Goal: Complete application form

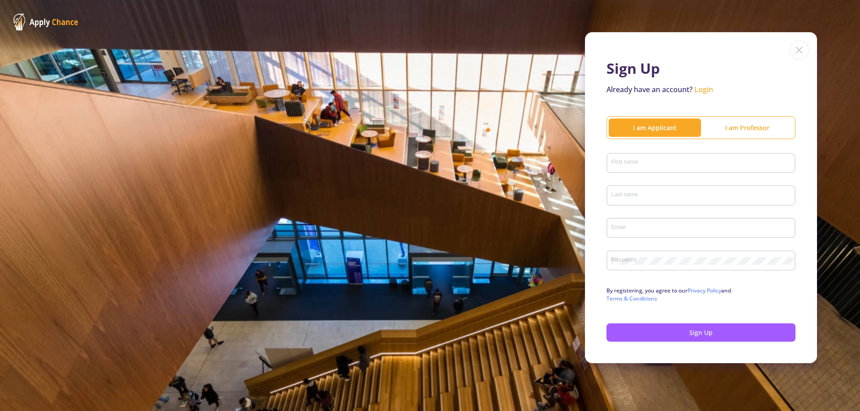
click at [502, 180] on div "Sign Up Already have an account? Login I am Applicant I am Professor First name…" at bounding box center [430, 198] width 860 height 396
click at [656, 160] on input "First name" at bounding box center [702, 164] width 183 height 8
type input "[PERSON_NAME]"
click at [701, 192] on input "Last name" at bounding box center [702, 196] width 183 height 8
type input "[DEMOGRAPHIC_DATA]"
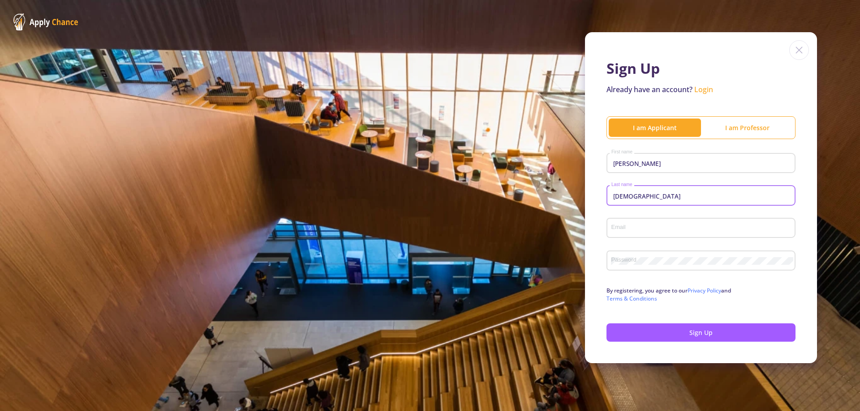
click at [687, 225] on input "Email" at bounding box center [702, 229] width 183 height 8
type input "[EMAIL_ADDRESS][DOMAIN_NAME]"
click at [711, 259] on div "Password" at bounding box center [701, 259] width 180 height 23
click at [716, 325] on button "Sign Up" at bounding box center [700, 333] width 189 height 18
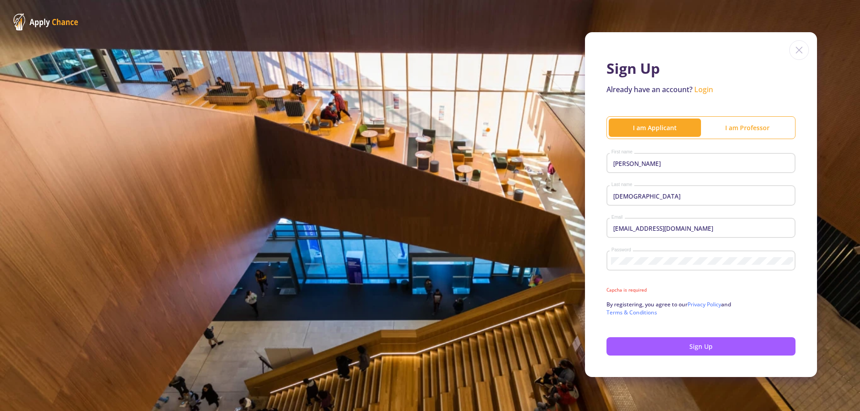
click at [637, 287] on mat-error "Capcha is required" at bounding box center [700, 290] width 189 height 7
click at [629, 279] on form "[PERSON_NAME] First name [PERSON_NAME] Last name [EMAIL_ADDRESS][DOMAIN_NAME] E…" at bounding box center [700, 253] width 189 height 206
click at [663, 353] on div "Sign Up Already have an account? Login I am Applicant I am [PERSON_NAME] First …" at bounding box center [701, 204] width 232 height 345
click at [662, 341] on button "Sign Up" at bounding box center [700, 347] width 189 height 18
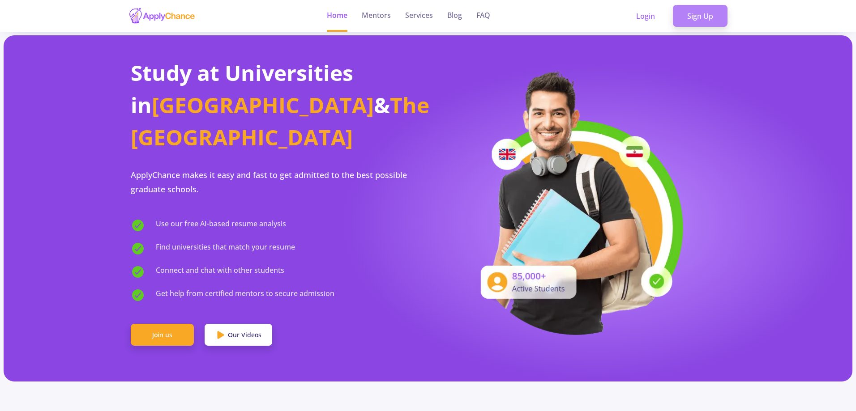
click at [694, 11] on link "Sign Up" at bounding box center [700, 16] width 55 height 22
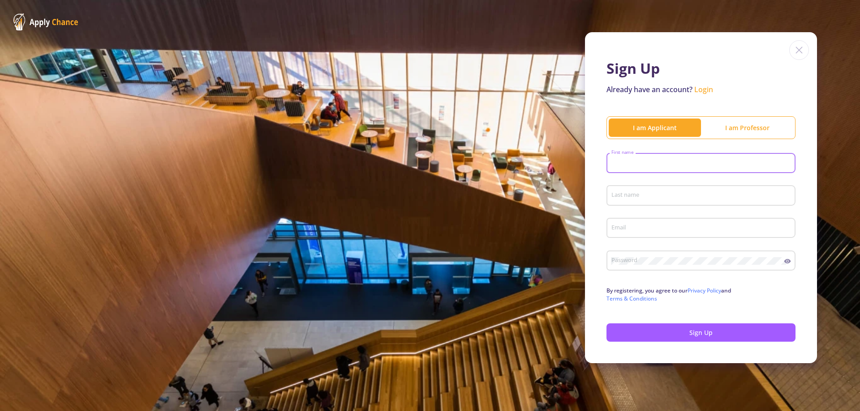
click at [698, 164] on input "First name" at bounding box center [702, 164] width 183 height 8
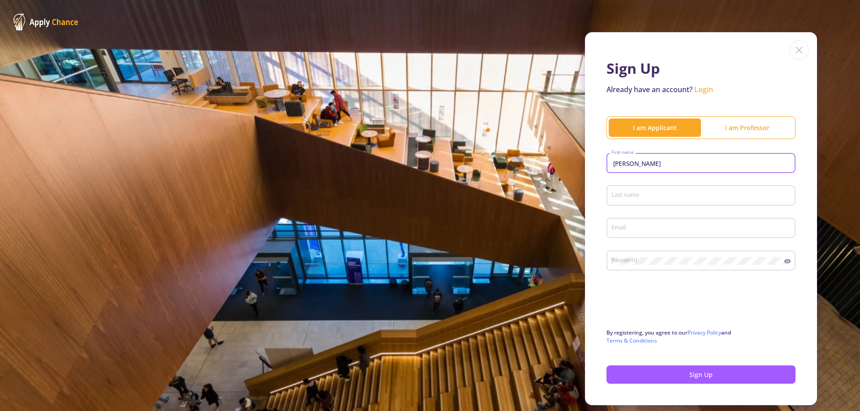
type input "[PERSON_NAME]"
click at [669, 204] on div "Last name" at bounding box center [701, 193] width 180 height 23
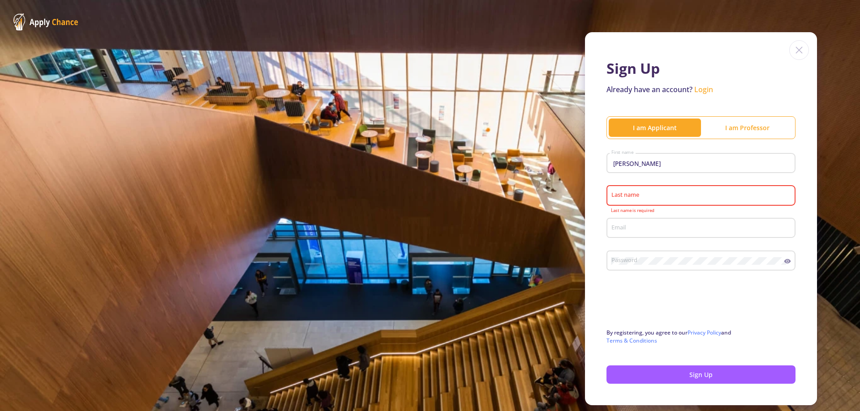
click at [663, 195] on input "Last name" at bounding box center [702, 196] width 183 height 8
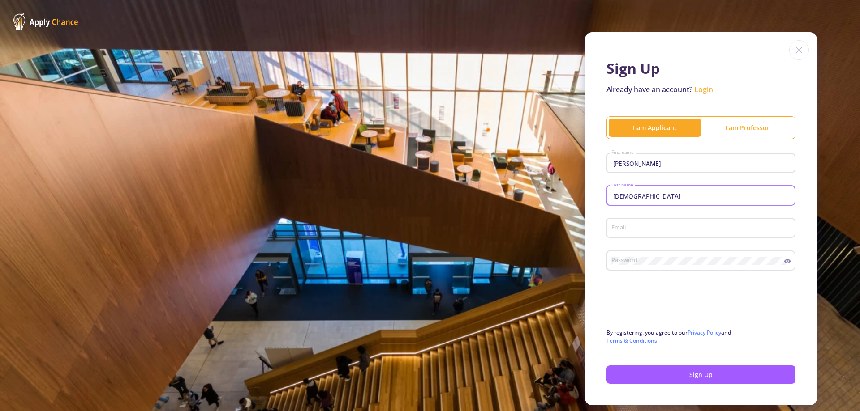
type input "[DEMOGRAPHIC_DATA]"
click at [650, 231] on input "Email" at bounding box center [702, 229] width 183 height 8
type input "[EMAIL_ADDRESS][DOMAIN_NAME]"
click at [646, 373] on button "Sign Up" at bounding box center [700, 375] width 189 height 18
click at [677, 371] on button "Sign Up" at bounding box center [700, 375] width 189 height 18
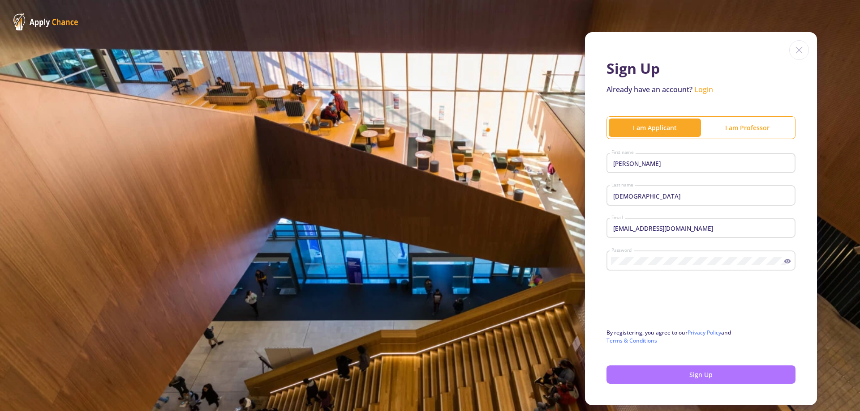
click at [683, 375] on button "Sign Up" at bounding box center [700, 375] width 189 height 18
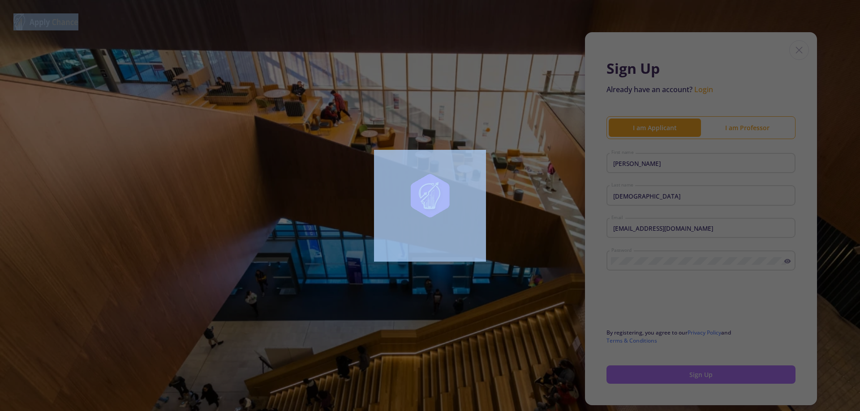
click at [683, 375] on div at bounding box center [430, 205] width 860 height 411
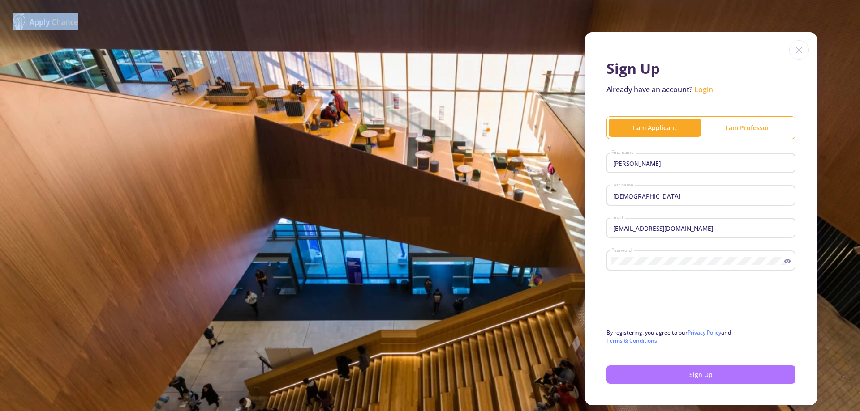
click at [683, 375] on button "Sign Up" at bounding box center [700, 375] width 189 height 18
click at [651, 375] on button "Sign Up" at bounding box center [700, 375] width 189 height 18
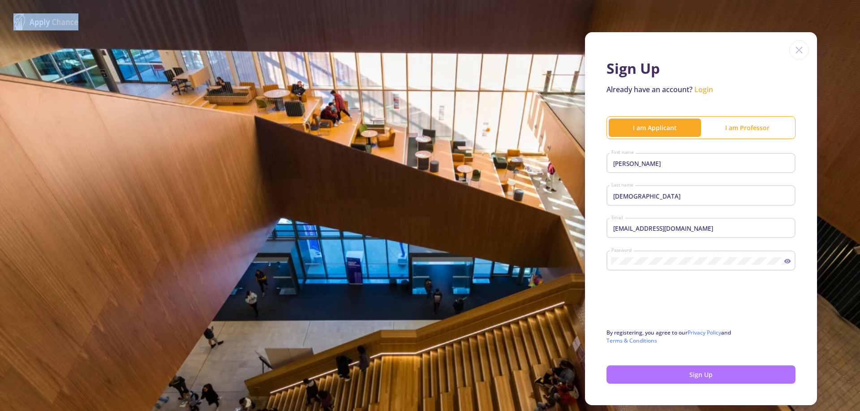
click at [651, 375] on button "Sign Up" at bounding box center [700, 375] width 189 height 18
click at [705, 89] on link "Login" at bounding box center [703, 90] width 19 height 10
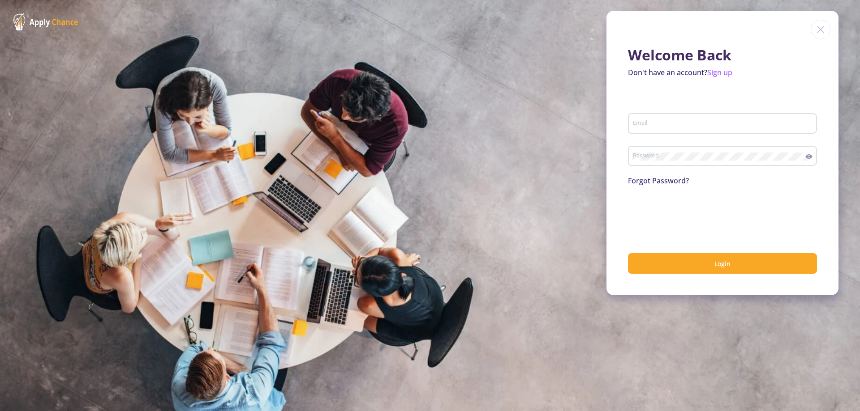
click at [684, 125] on input "Email" at bounding box center [723, 124] width 183 height 8
type input "[PERSON_NAME]"
click at [716, 72] on link "Sign up" at bounding box center [719, 73] width 25 height 10
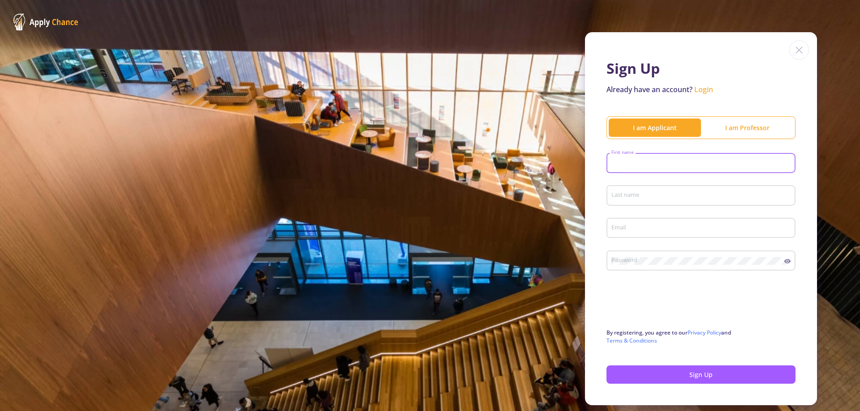
click at [671, 162] on input "First name" at bounding box center [702, 164] width 183 height 8
type input "[PERSON_NAME]"
click at [649, 197] on input "Last name" at bounding box center [702, 196] width 183 height 8
type input "[DEMOGRAPHIC_DATA]"
drag, startPoint x: 638, startPoint y: 221, endPoint x: 638, endPoint y: 229, distance: 8.5
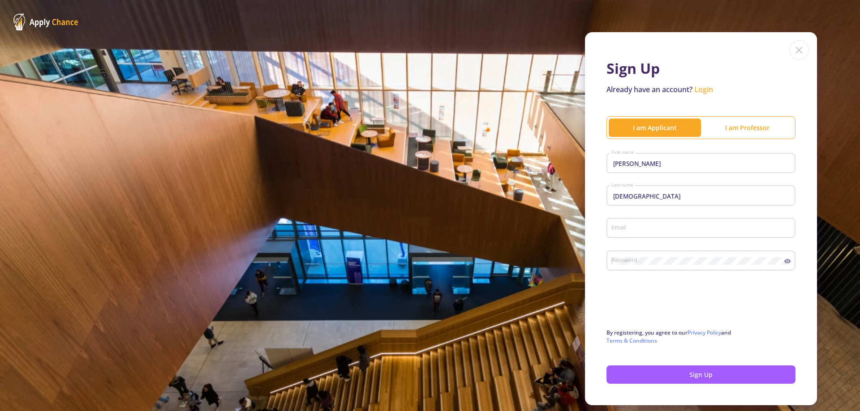
click at [638, 221] on div "Email" at bounding box center [701, 226] width 180 height 23
click at [637, 230] on input "Email" at bounding box center [702, 229] width 183 height 8
type input "[EMAIL_ADDRESS][DOMAIN_NAME]"
click at [654, 377] on button "Sign Up" at bounding box center [700, 375] width 189 height 18
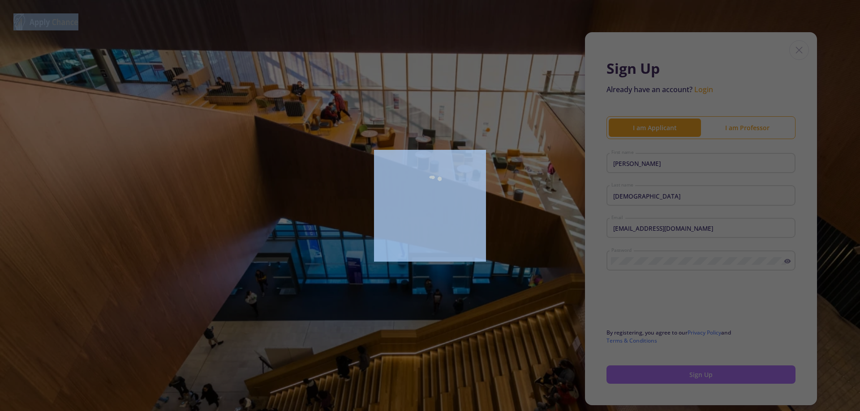
click at [654, 377] on div at bounding box center [430, 205] width 860 height 411
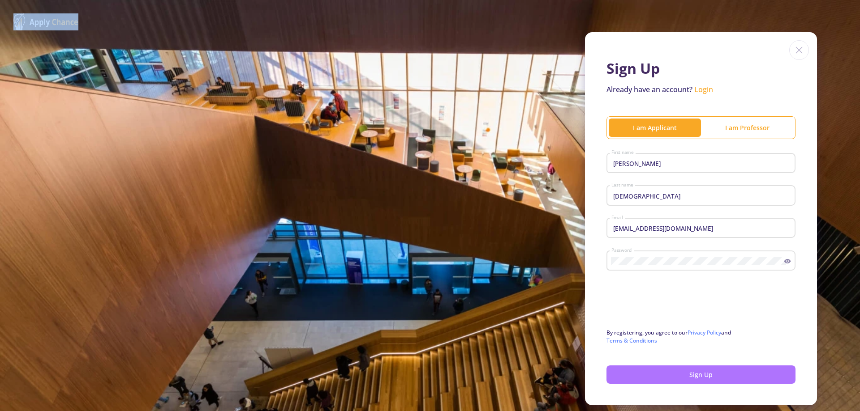
click at [654, 377] on div at bounding box center [430, 205] width 860 height 411
click at [654, 377] on button "Sign Up" at bounding box center [700, 375] width 189 height 18
click at [702, 89] on link "Login" at bounding box center [703, 90] width 19 height 10
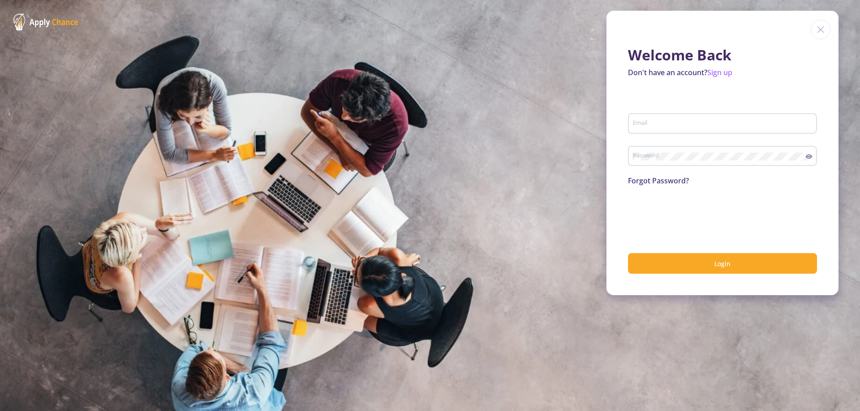
click at [685, 119] on div "Email" at bounding box center [722, 121] width 180 height 23
type input "S"
type input "[EMAIL_ADDRESS][DOMAIN_NAME]"
click at [660, 150] on div "Password" at bounding box center [718, 154] width 173 height 23
click at [676, 263] on button "Login" at bounding box center [722, 263] width 189 height 21
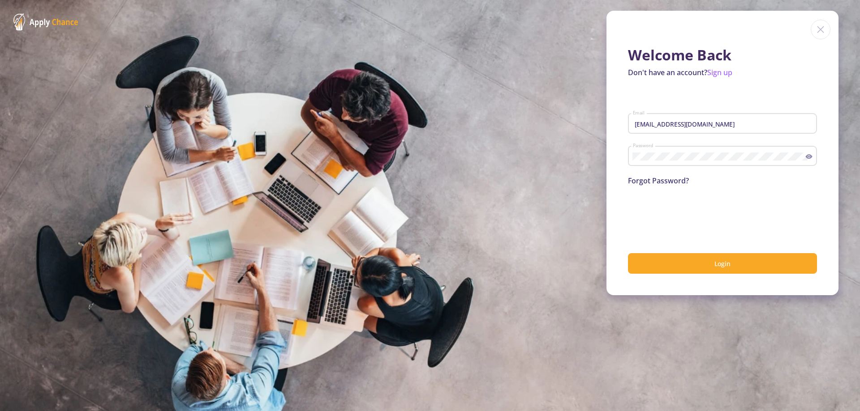
click at [676, 263] on button "Login" at bounding box center [722, 263] width 189 height 21
click at [676, 263] on button "submit" at bounding box center [722, 263] width 189 height 21
drag, startPoint x: 45, startPoint y: 11, endPoint x: 26, endPoint y: 16, distance: 20.0
click at [44, 11] on section "Welcome Back Don't have an account? Sign up dianasareskani@gmail.com Email Pass…" at bounding box center [430, 205] width 860 height 411
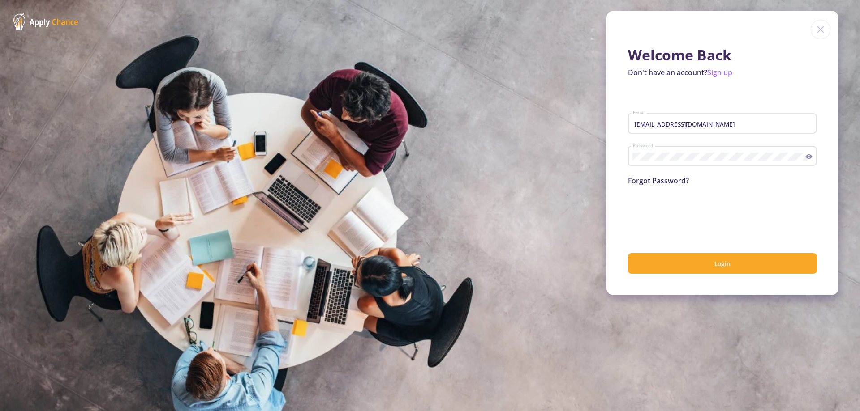
click at [44, 11] on section "Welcome Back Don't have an account? Sign up dianasareskani@gmail.com Email Pass…" at bounding box center [430, 205] width 860 height 411
click at [25, 18] on img at bounding box center [45, 21] width 65 height 17
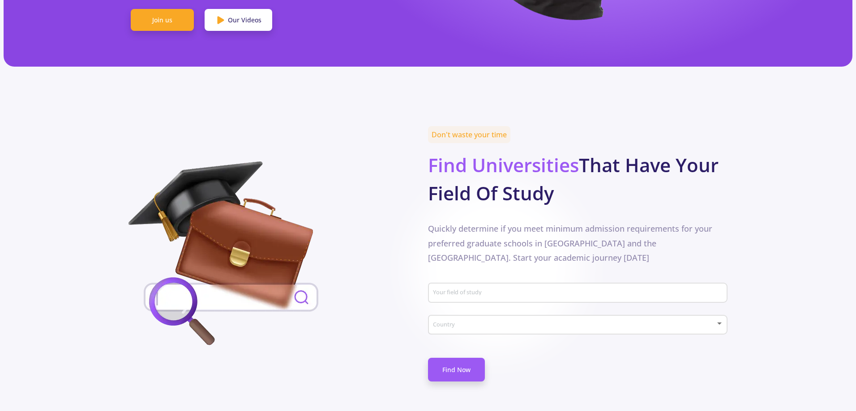
scroll to position [358, 0]
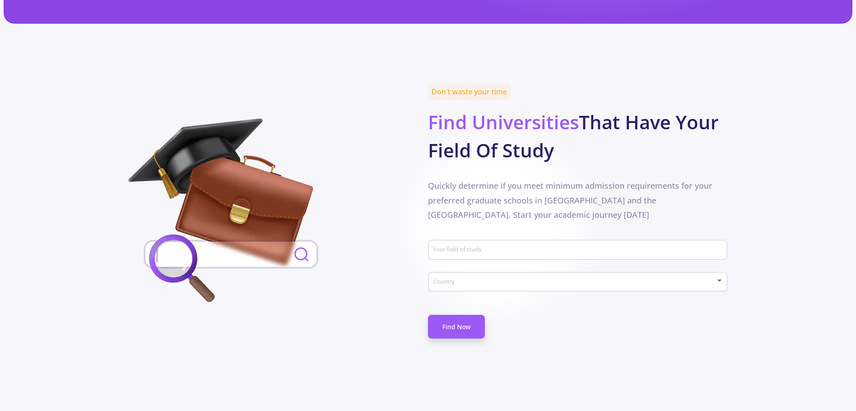
click at [498, 237] on div "Your field of study" at bounding box center [578, 248] width 291 height 23
click at [493, 247] on input "Your field of study" at bounding box center [579, 251] width 293 height 8
type input "statistics"
click at [483, 269] on div "Country" at bounding box center [578, 280] width 291 height 22
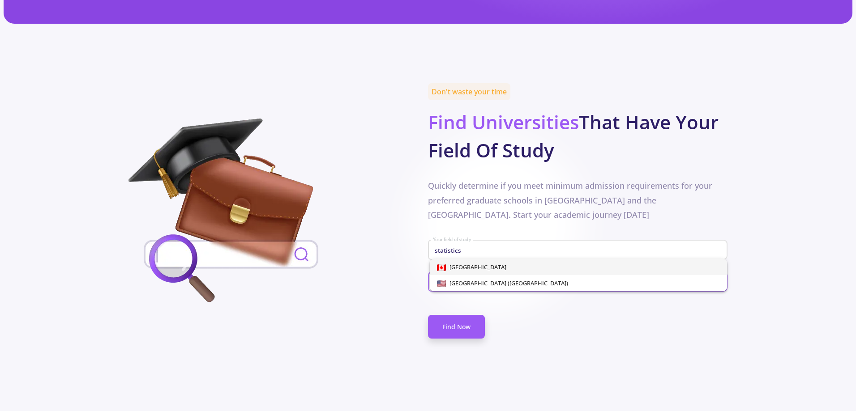
click at [536, 323] on div at bounding box center [428, 205] width 856 height 411
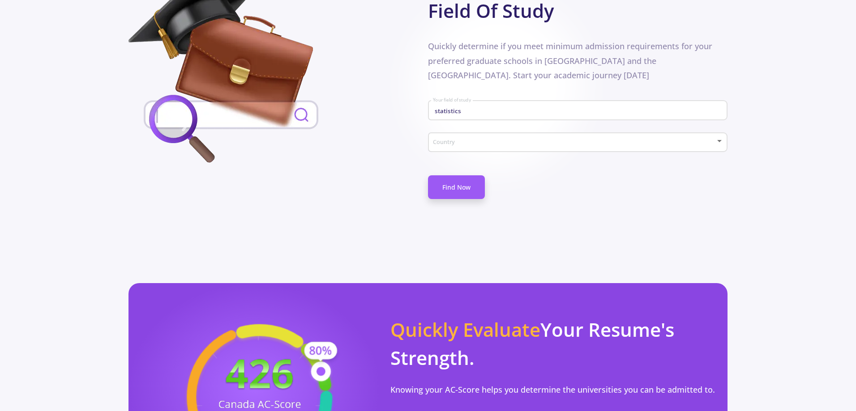
scroll to position [582, 0]
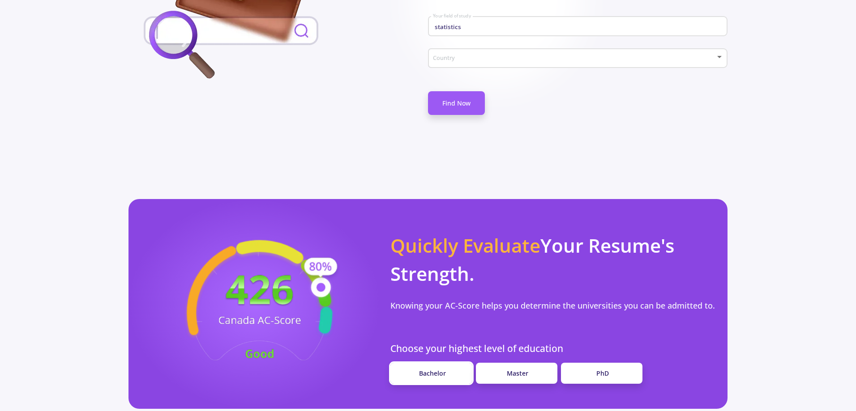
click at [447, 363] on link "Bachelor" at bounding box center [430, 373] width 81 height 21
